Goal: Transaction & Acquisition: Book appointment/travel/reservation

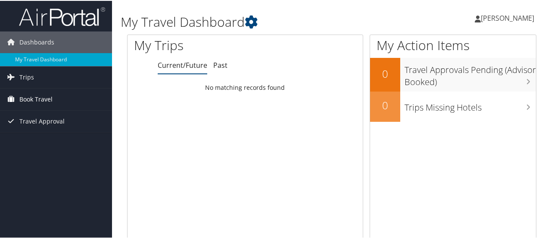
click at [44, 98] on span "Book Travel" at bounding box center [35, 99] width 33 height 22
